Goal: Task Accomplishment & Management: Manage account settings

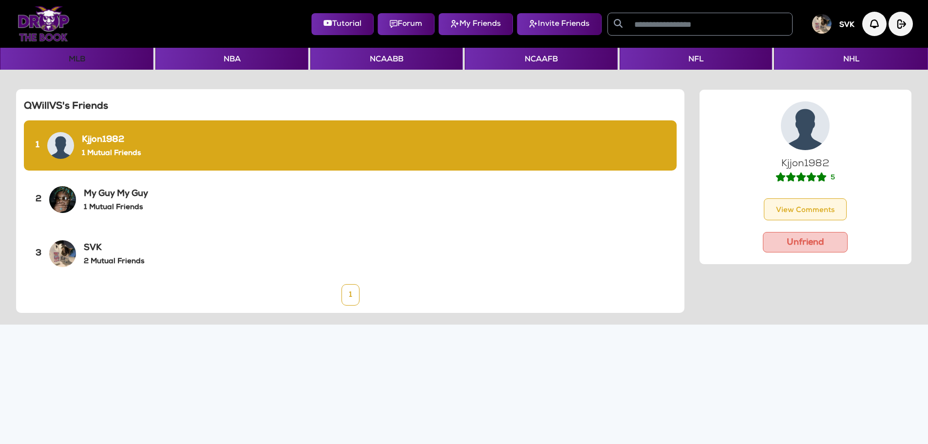
click at [50, 24] on img at bounding box center [44, 23] width 52 height 35
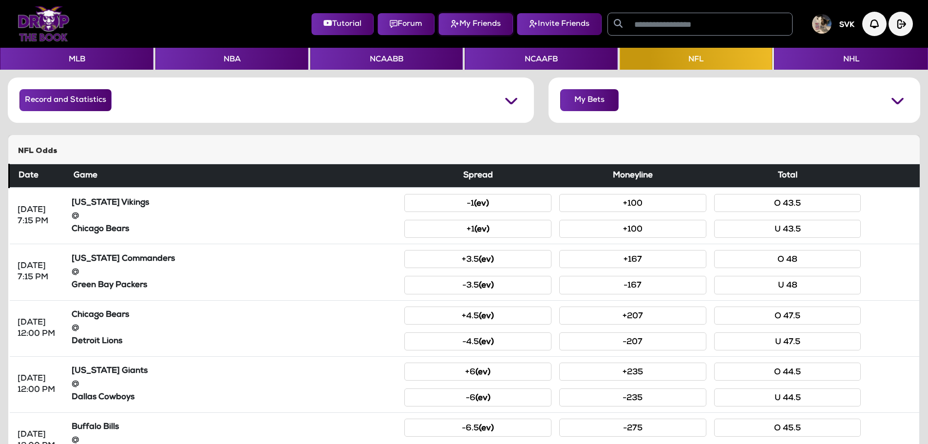
click at [499, 28] on button "My Friends" at bounding box center [476, 24] width 75 height 22
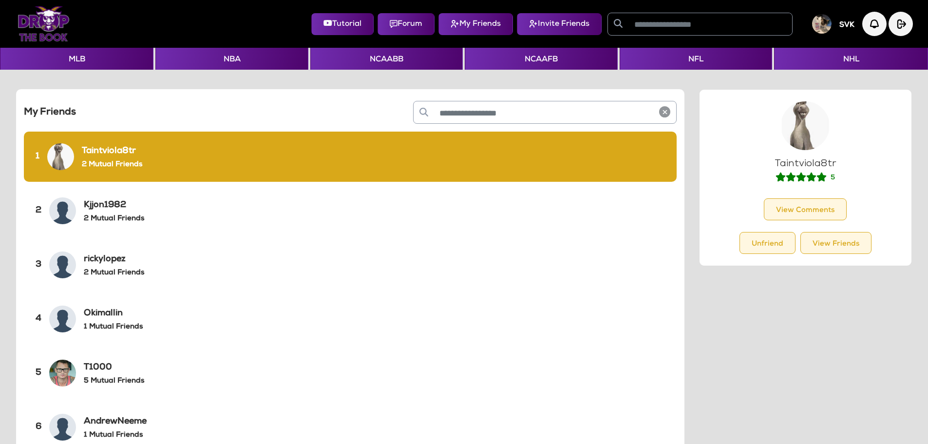
click at [55, 26] on img at bounding box center [44, 23] width 52 height 35
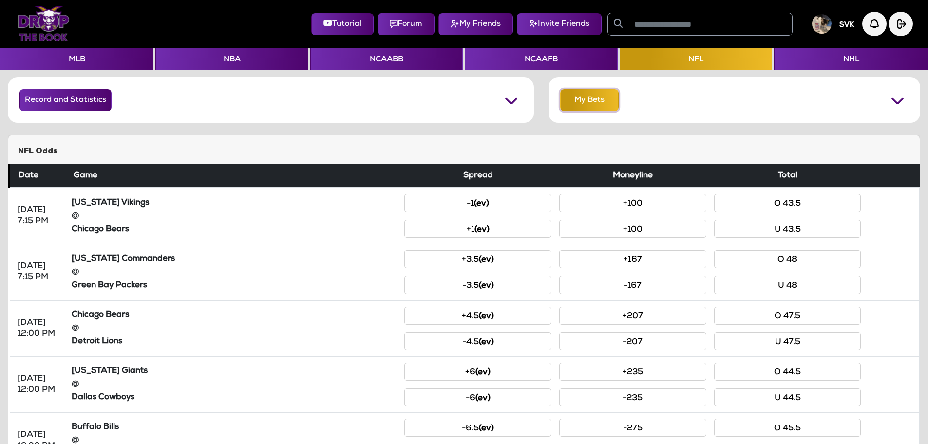
click at [598, 101] on button "My Bets" at bounding box center [589, 100] width 58 height 22
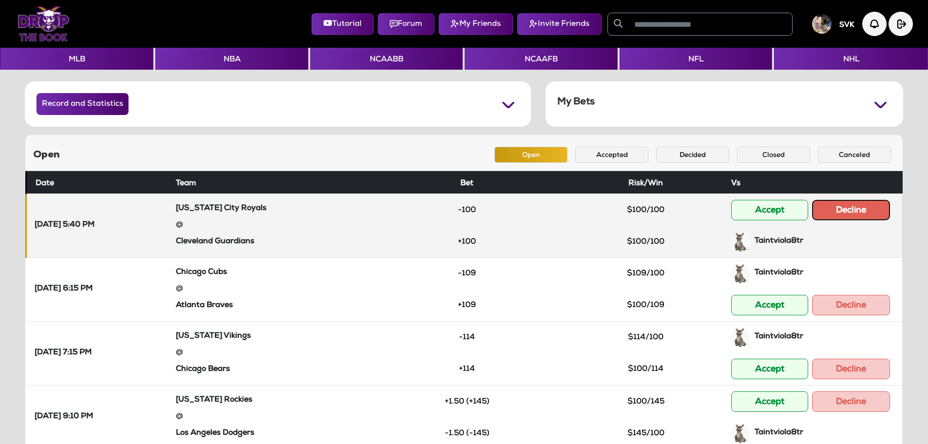
click at [861, 204] on button "Decline" at bounding box center [851, 210] width 78 height 20
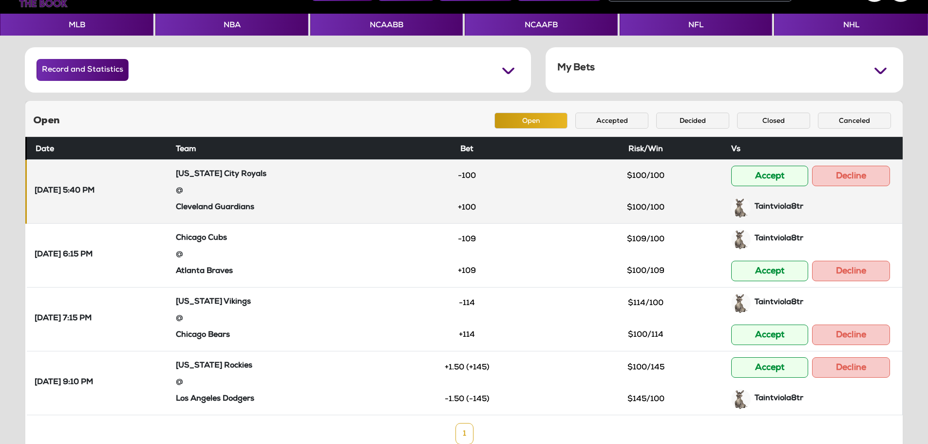
scroll to position [49, 0]
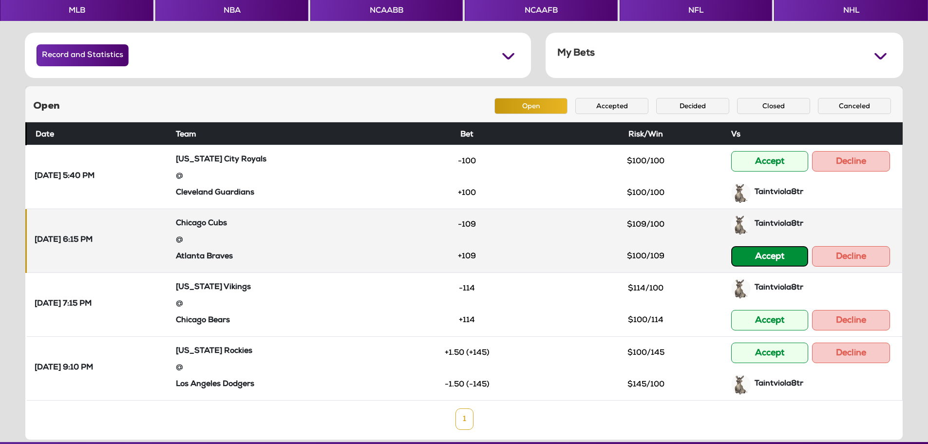
click at [767, 259] on button "Accept" at bounding box center [769, 256] width 77 height 20
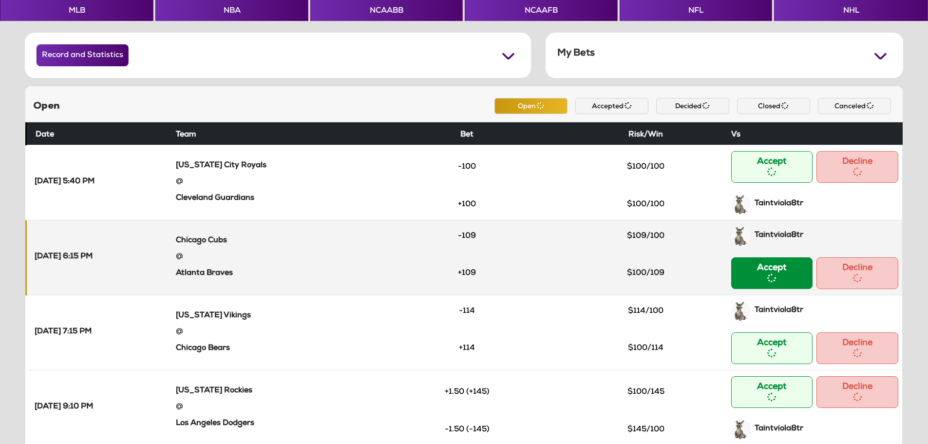
scroll to position [36, 0]
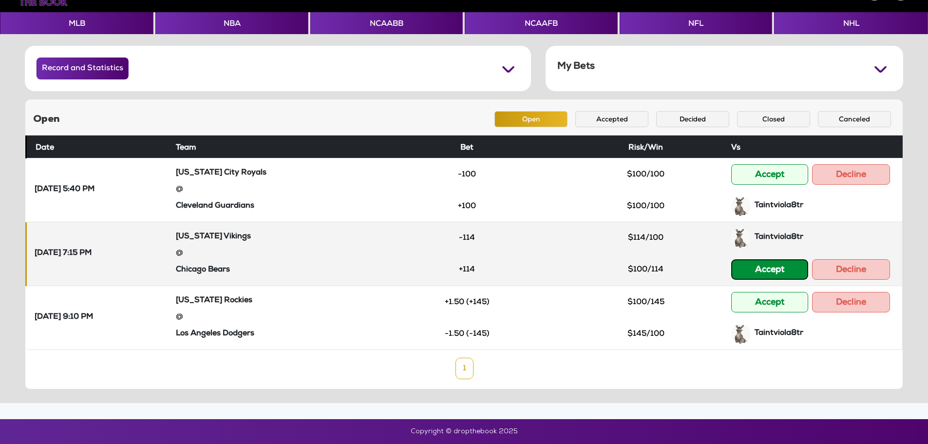
click at [769, 267] on button "Accept" at bounding box center [769, 269] width 77 height 20
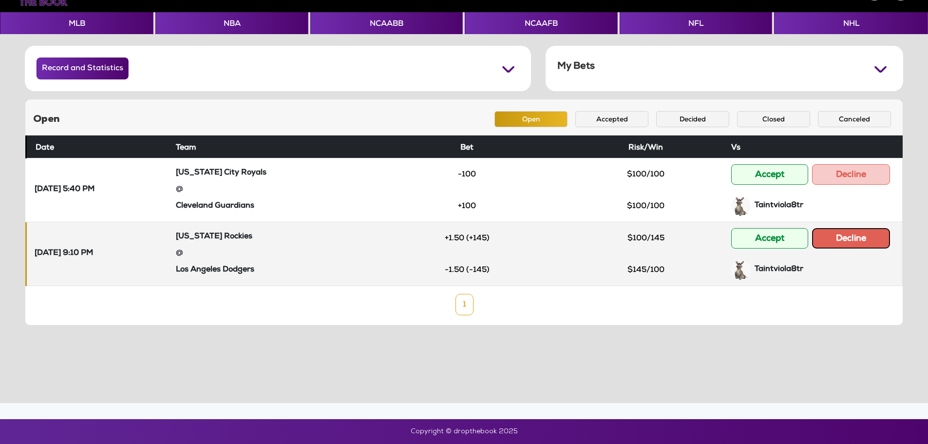
click at [834, 244] on button "Decline" at bounding box center [851, 238] width 78 height 20
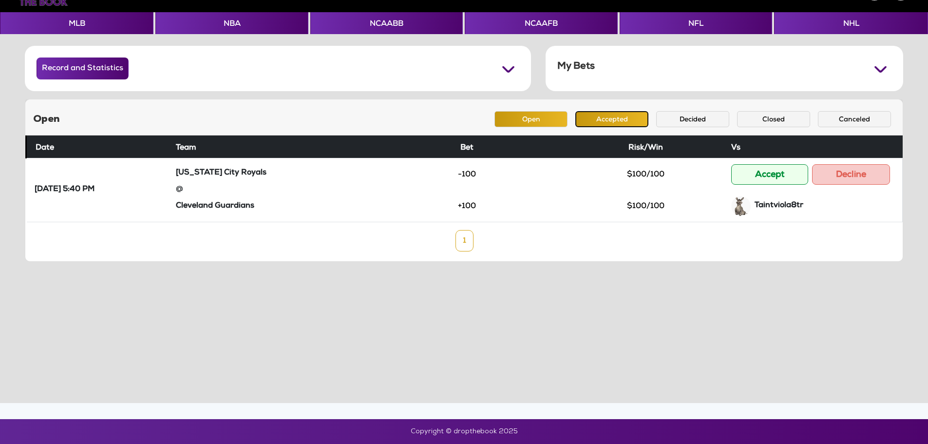
click at [632, 126] on button "Accepted" at bounding box center [612, 119] width 73 height 16
